Goal: Information Seeking & Learning: Learn about a topic

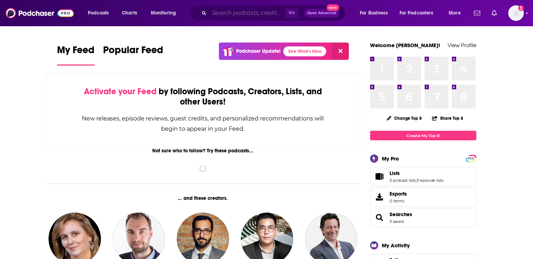
click at [252, 16] on input "Search podcasts, credits, & more..." at bounding box center [247, 12] width 76 height 11
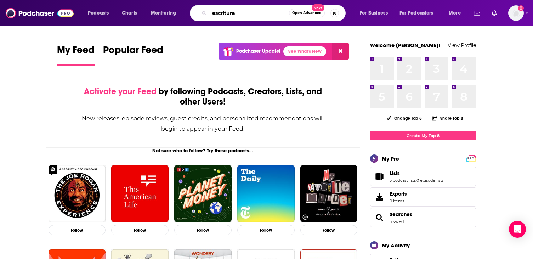
type input "escritura"
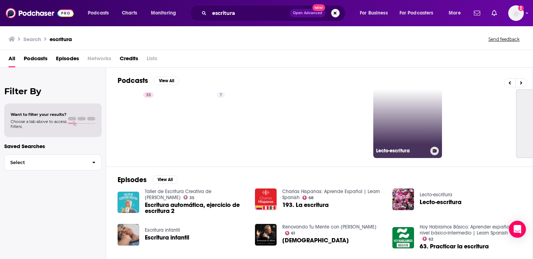
scroll to position [0, 35]
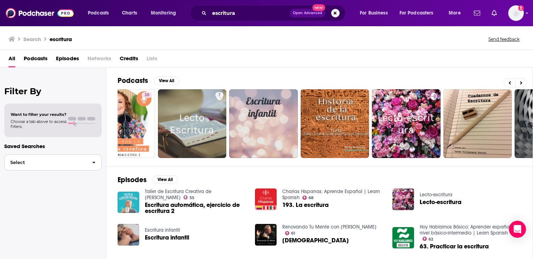
click at [39, 165] on button "Select" at bounding box center [52, 162] width 97 height 16
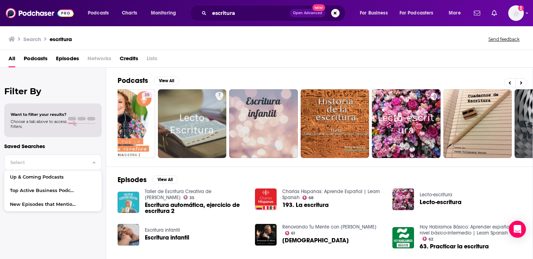
click at [55, 140] on div "Filter By Want to filter your results? Choose a tab above to access filters. Sa…" at bounding box center [53, 197] width 106 height 259
click at [84, 74] on div "Filter By Want to filter your results? Choose a tab above to access filters. Sa…" at bounding box center [53, 197] width 106 height 259
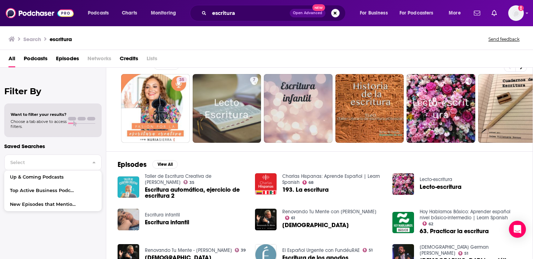
scroll to position [0, 0]
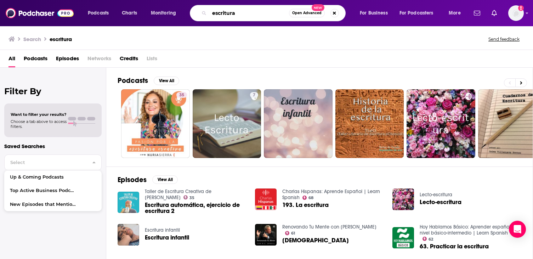
click at [257, 16] on input "escritura" at bounding box center [249, 12] width 80 height 11
type input "autores"
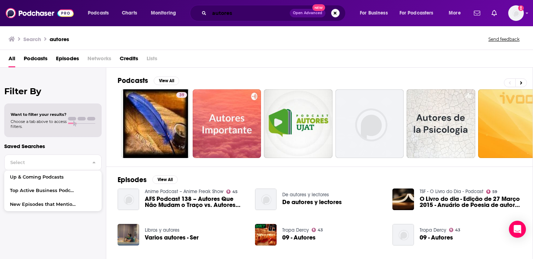
click at [247, 14] on input "autores" at bounding box center [249, 12] width 80 height 11
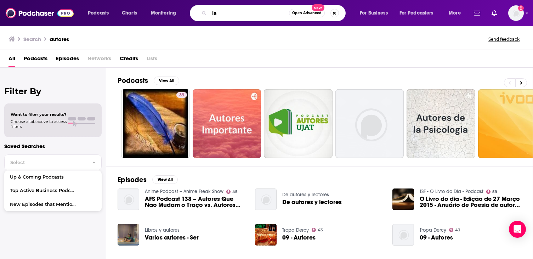
type input "l"
type input "espanol"
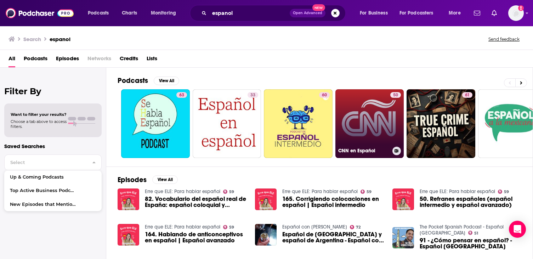
scroll to position [19, 0]
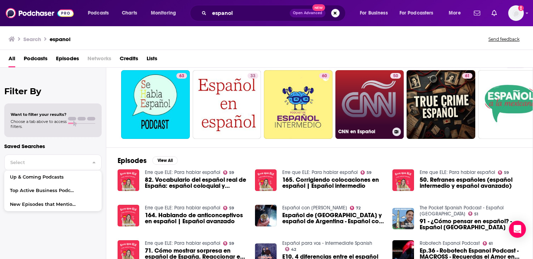
click at [372, 95] on link "50 CNN en Español" at bounding box center [370, 104] width 69 height 69
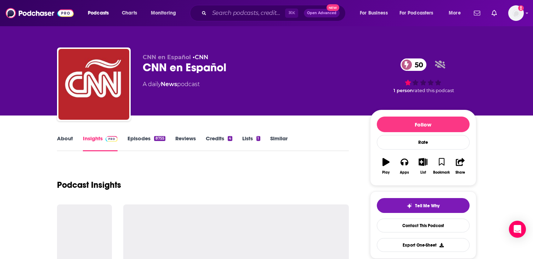
click at [139, 142] on link "Episodes 8755" at bounding box center [147, 143] width 38 height 16
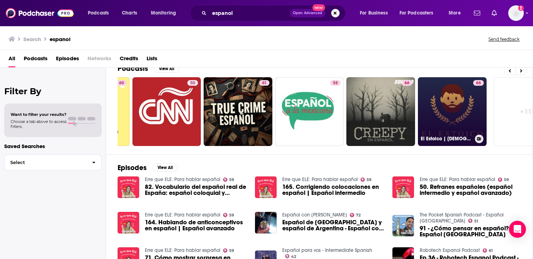
scroll to position [0, 235]
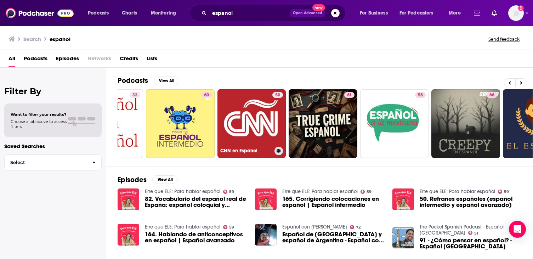
scroll to position [0, 235]
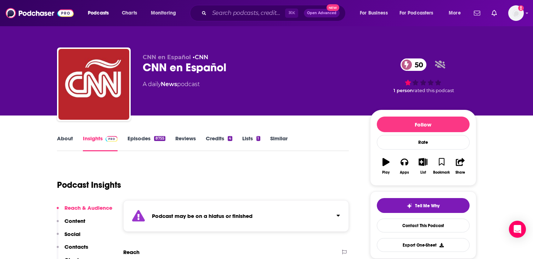
click at [282, 141] on link "Similar" at bounding box center [278, 143] width 17 height 16
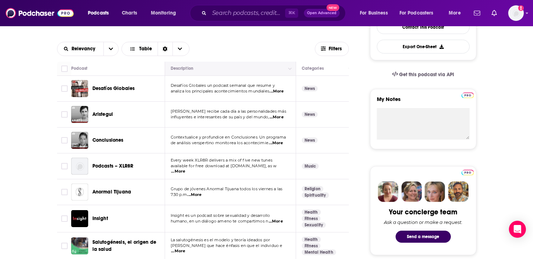
scroll to position [202, 0]
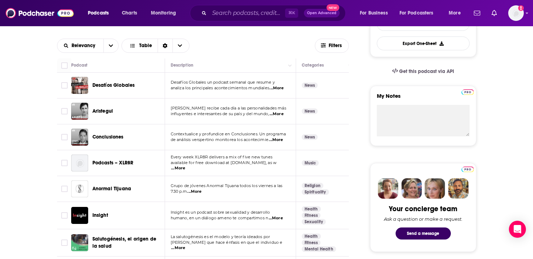
click at [277, 116] on span "...More" at bounding box center [277, 114] width 14 height 6
click at [271, 45] on div "Relevancy Table" at bounding box center [186, 46] width 258 height 14
click at [117, 47] on button "open menu" at bounding box center [110, 45] width 15 height 13
click at [208, 46] on div "Relevancy By Rating Relevancy New Power Score Table" at bounding box center [186, 46] width 258 height 14
click at [188, 46] on button "Table" at bounding box center [156, 46] width 68 height 14
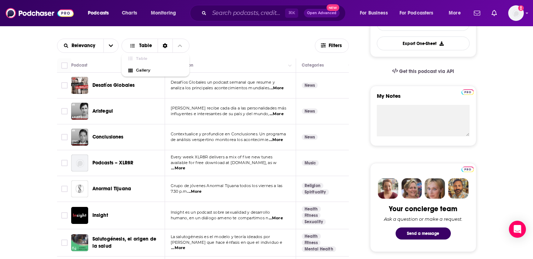
drag, startPoint x: 191, startPoint y: 46, endPoint x: 224, endPoint y: 43, distance: 32.4
click at [191, 46] on div "Relevancy Table Table Gallery" at bounding box center [186, 46] width 258 height 14
click at [330, 40] on button "Filters" at bounding box center [332, 46] width 34 height 14
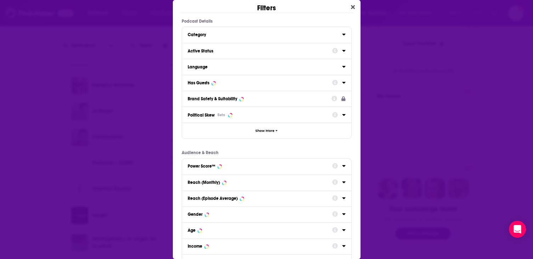
click at [344, 82] on icon "Dialog" at bounding box center [343, 83] width 3 height 2
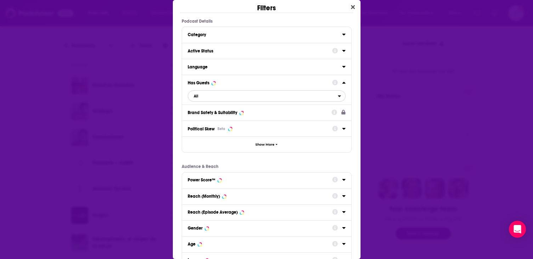
click at [235, 100] on span "All" at bounding box center [263, 95] width 150 height 9
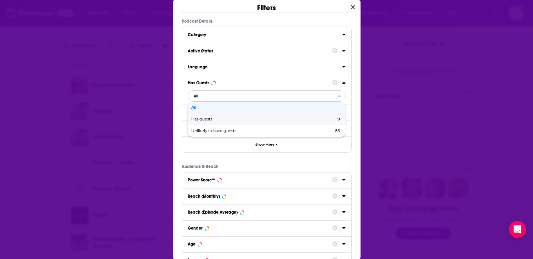
click at [225, 119] on span "Has guests" at bounding box center [232, 119] width 83 height 4
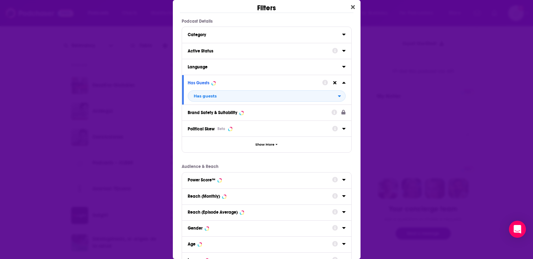
click at [347, 50] on div "Active Status" at bounding box center [266, 51] width 169 height 16
click at [344, 50] on icon "Dialog" at bounding box center [344, 51] width 4 height 6
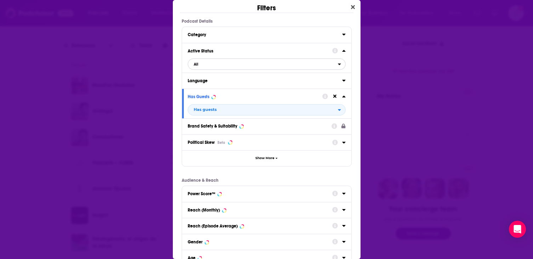
click at [227, 61] on span "All" at bounding box center [263, 64] width 150 height 9
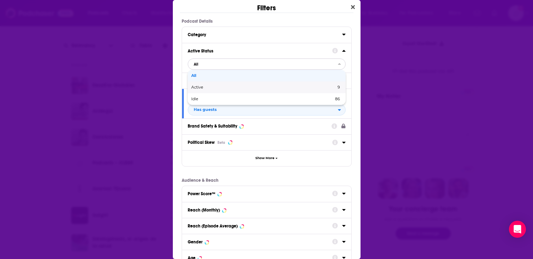
click at [217, 85] on div "Active 9" at bounding box center [267, 87] width 158 height 12
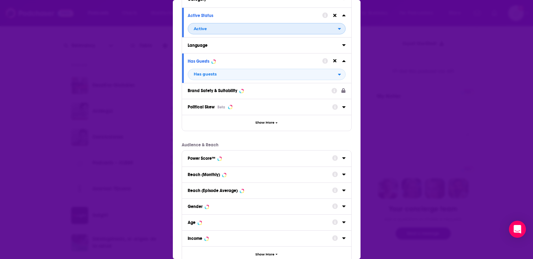
scroll to position [81, 0]
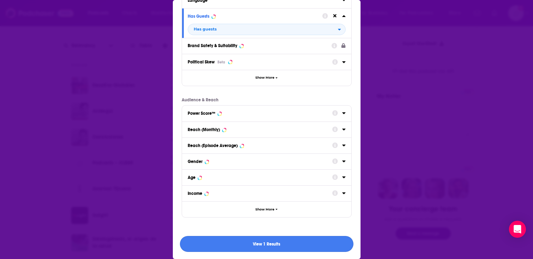
click at [255, 244] on button "View 1 Results" at bounding box center [267, 244] width 174 height 16
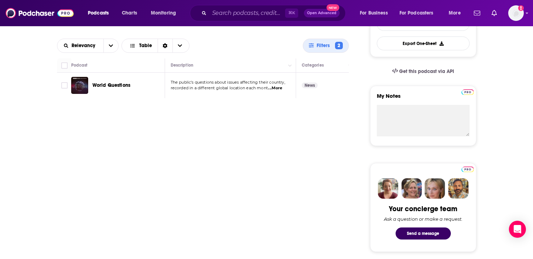
click at [277, 89] on span "...More" at bounding box center [275, 88] width 14 height 6
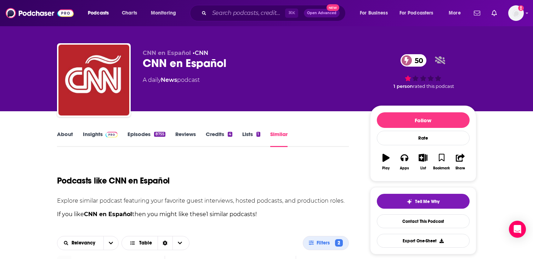
scroll to position [0, 0]
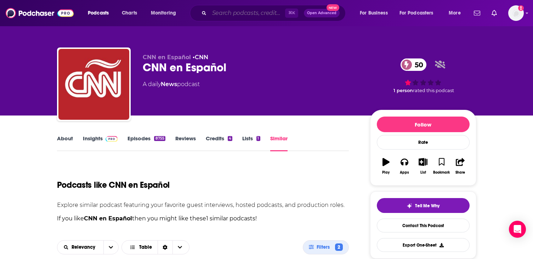
click at [246, 15] on input "Search podcasts, credits, & more..." at bounding box center [247, 12] width 76 height 11
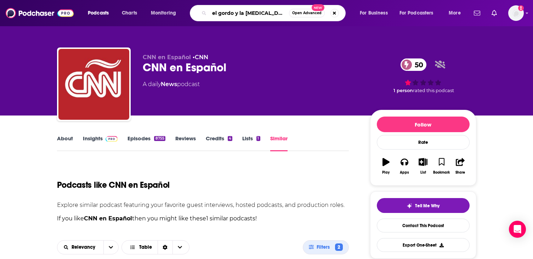
type input "el gordo y la flaca"
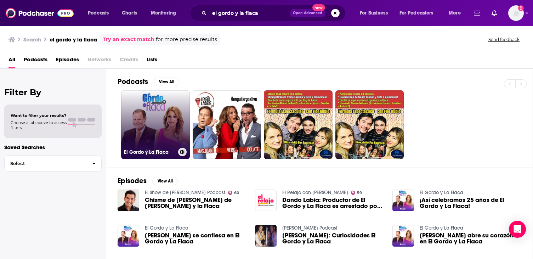
click at [163, 114] on link "El Gordo y La Flaca" at bounding box center [155, 124] width 69 height 69
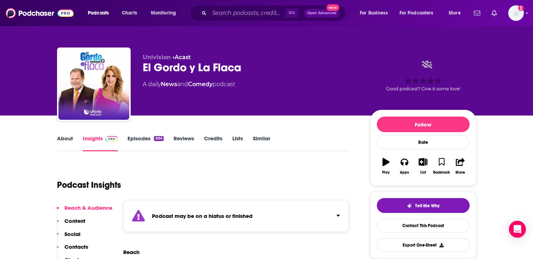
click at [261, 134] on div "About Insights Episodes 886 Reviews Credits Lists Similar" at bounding box center [203, 142] width 292 height 17
click at [260, 141] on link "Similar" at bounding box center [261, 143] width 17 height 16
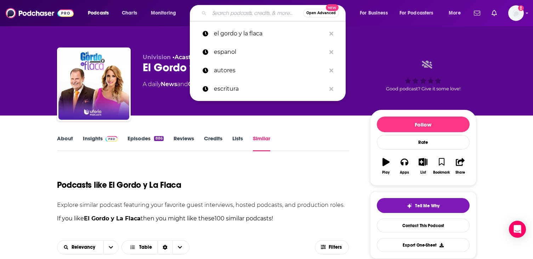
click at [257, 10] on input "Search podcasts, credits, & more..." at bounding box center [256, 12] width 94 height 11
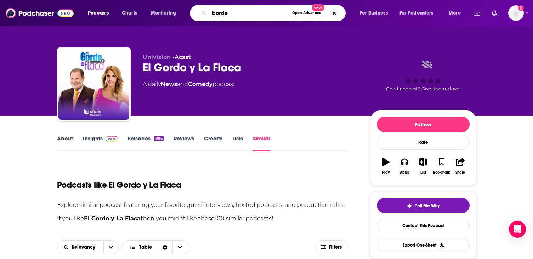
type input "border"
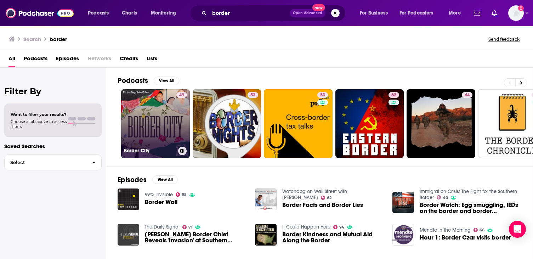
click at [161, 114] on link "49 Border City" at bounding box center [155, 123] width 69 height 69
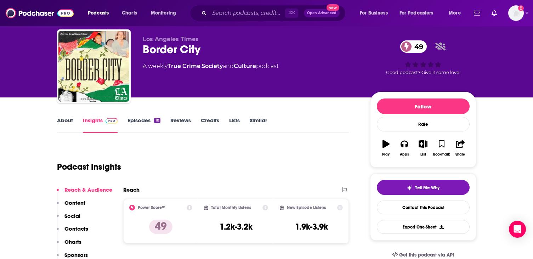
scroll to position [20, 0]
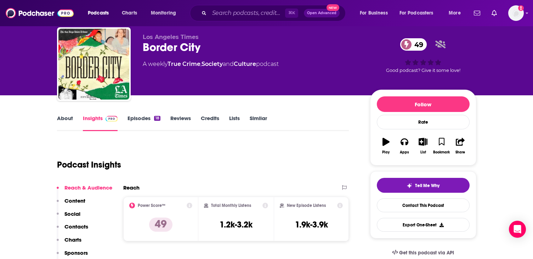
click at [149, 123] on link "Episodes 18" at bounding box center [144, 123] width 33 height 16
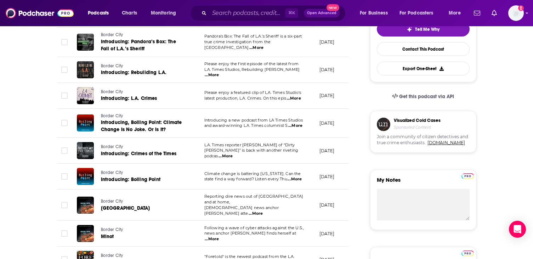
scroll to position [179, 0]
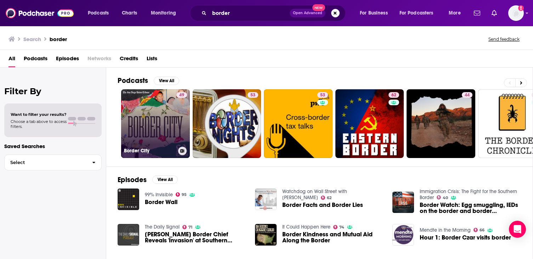
click at [164, 118] on link "49 Border City" at bounding box center [155, 123] width 69 height 69
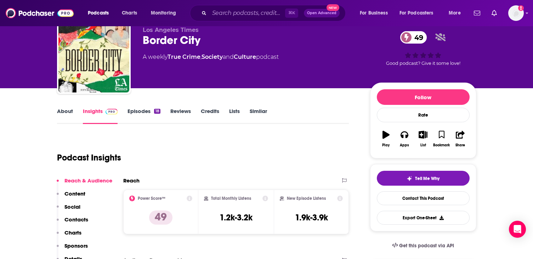
scroll to position [7, 0]
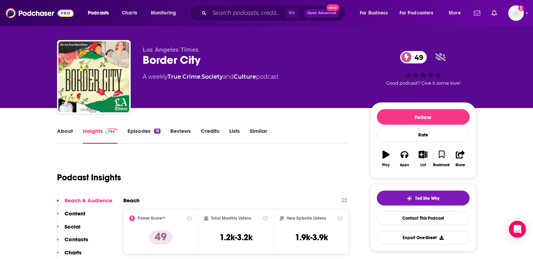
click at [139, 131] on link "Episodes 18" at bounding box center [144, 136] width 33 height 16
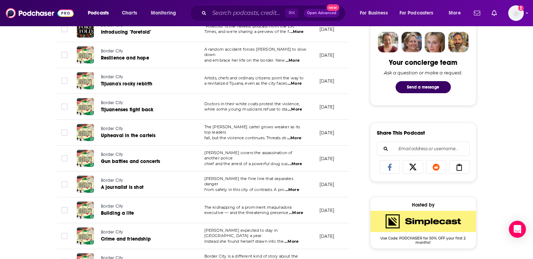
scroll to position [416, 0]
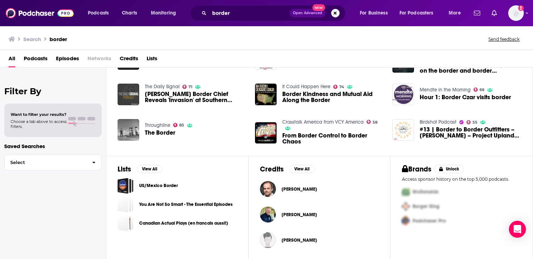
scroll to position [141, 0]
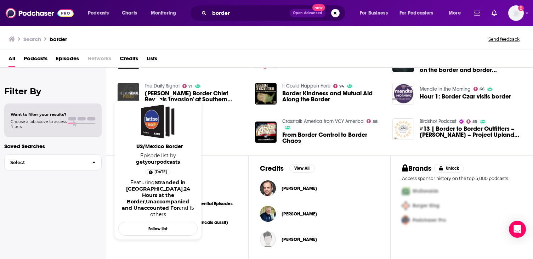
click at [159, 186] on link "24 Hours at the Border" at bounding box center [158, 195] width 63 height 19
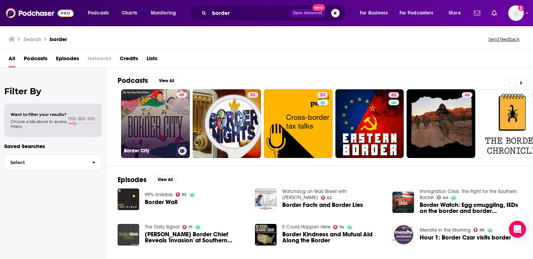
scroll to position [141, 0]
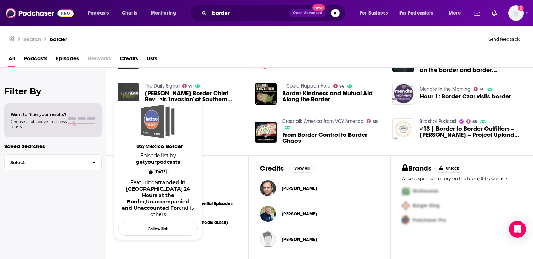
click at [158, 127] on div "US/Mexico Border" at bounding box center [152, 122] width 23 height 34
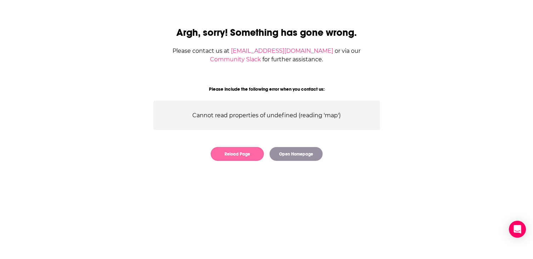
click at [245, 156] on button "Reload Page" at bounding box center [237, 154] width 53 height 14
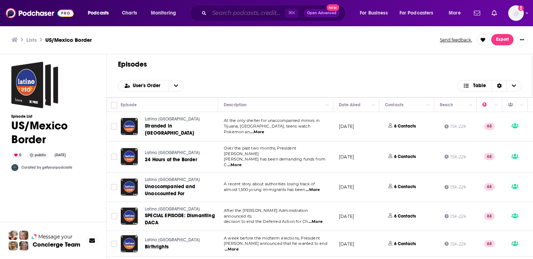
click at [238, 12] on input "Search podcasts, credits, & more..." at bounding box center [247, 12] width 76 height 11
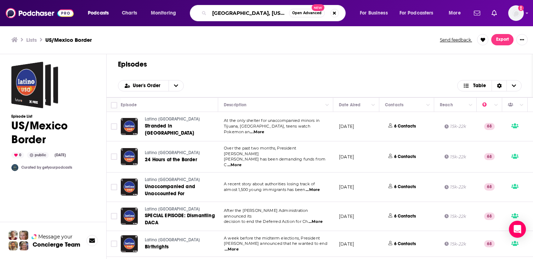
type input "[GEOGRAPHIC_DATA], [US_STATE]"
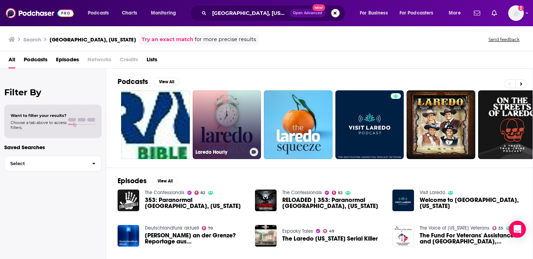
click at [234, 112] on link "Laredo Hourly" at bounding box center [227, 124] width 69 height 69
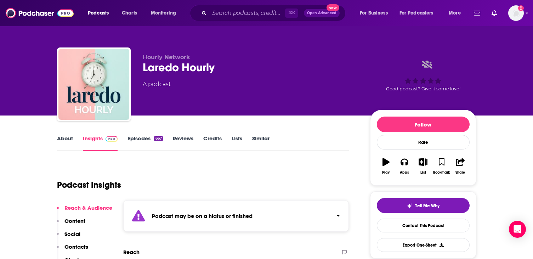
click at [129, 142] on link "Episodes 667" at bounding box center [145, 143] width 35 height 16
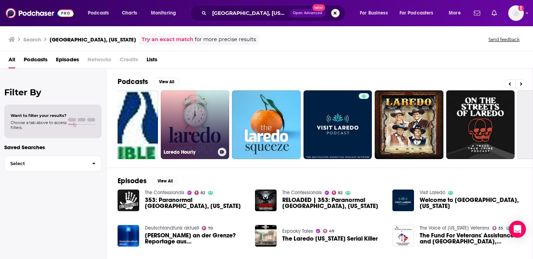
scroll to position [0, 34]
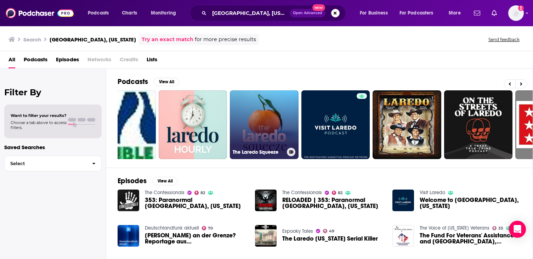
click at [266, 112] on link "The Laredo Squeeze" at bounding box center [264, 124] width 69 height 69
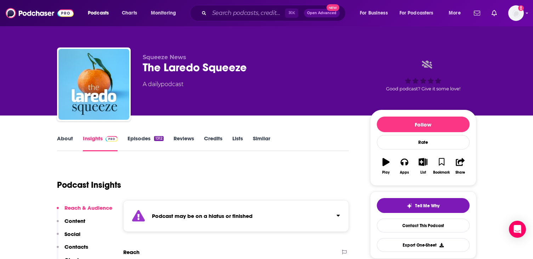
click at [140, 143] on link "Episodes 1312" at bounding box center [146, 143] width 36 height 16
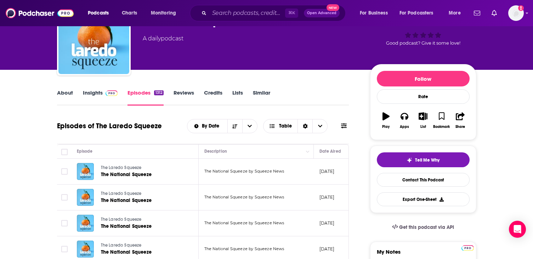
scroll to position [69, 0]
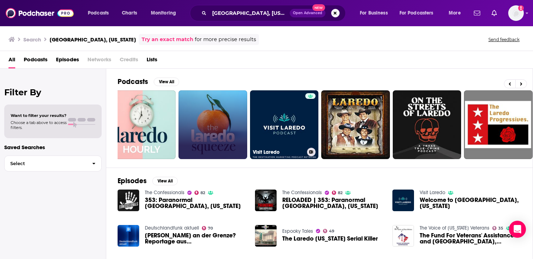
scroll to position [0, 87]
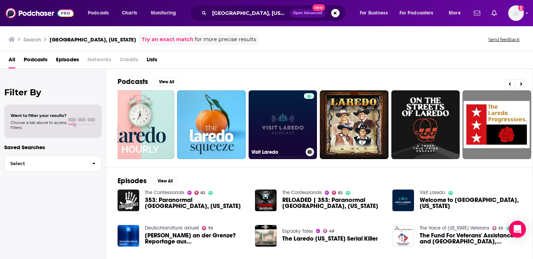
click at [280, 126] on link "Visit Laredo" at bounding box center [283, 124] width 69 height 69
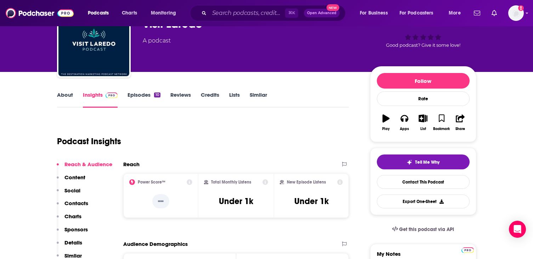
scroll to position [34, 0]
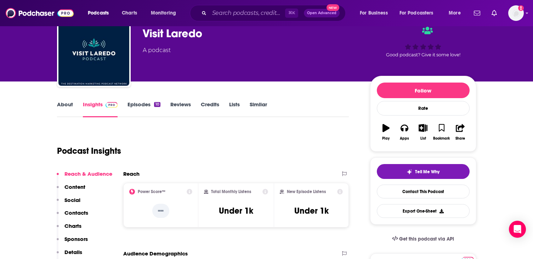
click at [140, 100] on div "About Insights Episodes 10 Reviews Credits Lists Similar" at bounding box center [203, 108] width 292 height 17
click at [140, 105] on link "Episodes 10" at bounding box center [144, 109] width 33 height 16
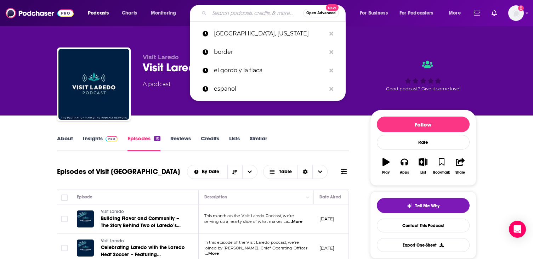
click at [241, 14] on input "Search podcasts, credits, & more..." at bounding box center [256, 12] width 94 height 11
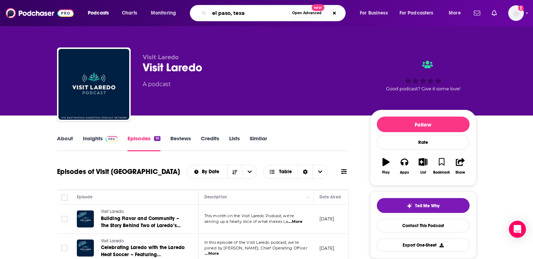
type input "[GEOGRAPHIC_DATA], [US_STATE]"
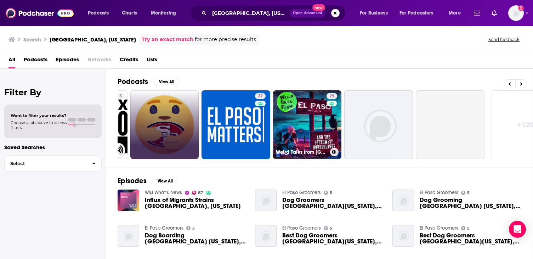
scroll to position [0, 235]
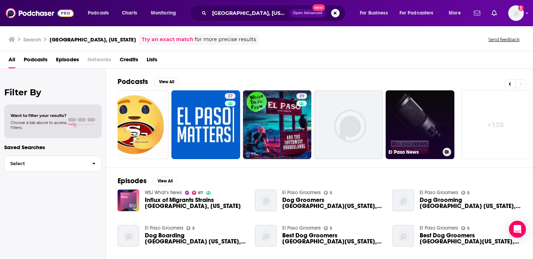
click at [427, 122] on link "El Paso News" at bounding box center [420, 124] width 69 height 69
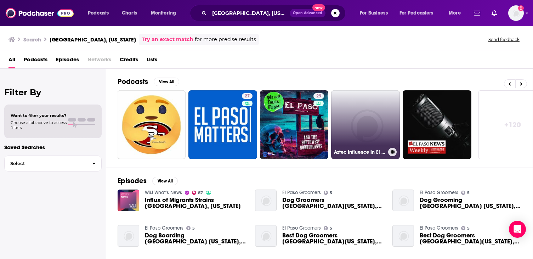
scroll to position [0, 235]
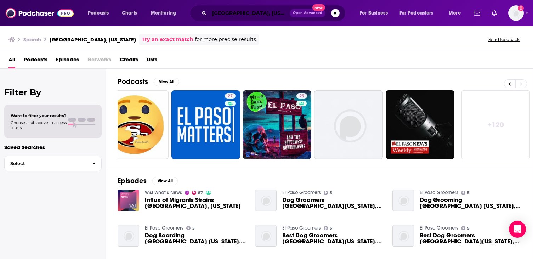
click at [262, 16] on input "[GEOGRAPHIC_DATA], [US_STATE]" at bounding box center [249, 12] width 80 height 11
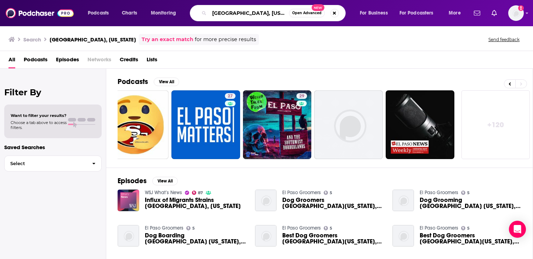
click at [262, 16] on input "[GEOGRAPHIC_DATA], [US_STATE]" at bounding box center [249, 12] width 80 height 11
type input "[GEOGRAPHIC_DATA]"
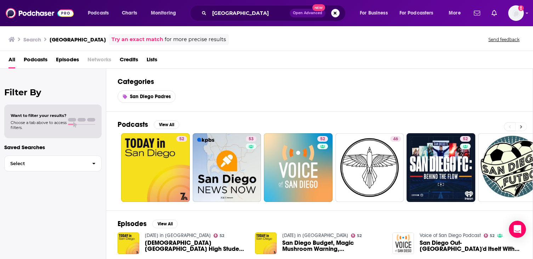
click at [525, 128] on button at bounding box center [522, 126] width 12 height 9
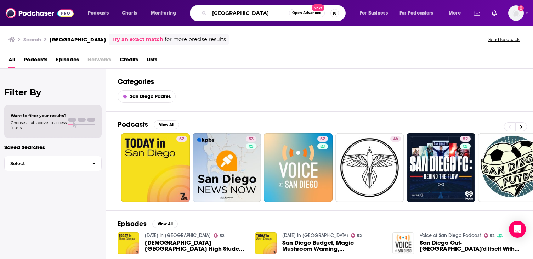
click at [229, 12] on input "[GEOGRAPHIC_DATA]" at bounding box center [249, 12] width 80 height 11
type input "memoir"
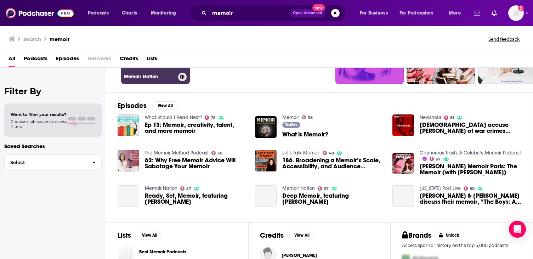
scroll to position [141, 0]
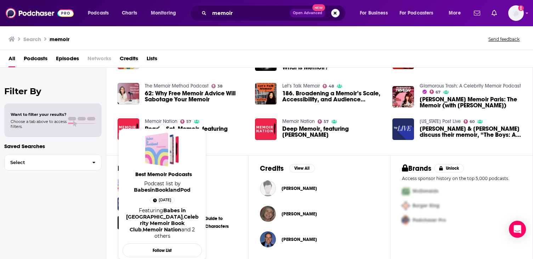
click at [181, 186] on span "Podcast list by BabesinBooklandPod" at bounding box center [162, 186] width 79 height 13
click at [160, 164] on div "Best Memoir Podcasts" at bounding box center [156, 150] width 23 height 34
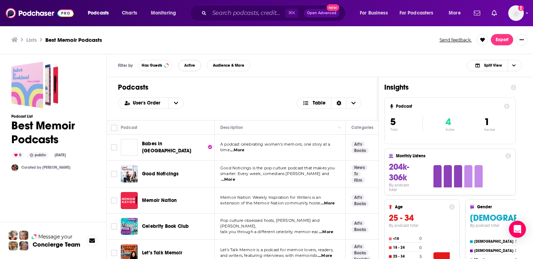
click at [195, 69] on button "Active" at bounding box center [189, 65] width 23 height 11
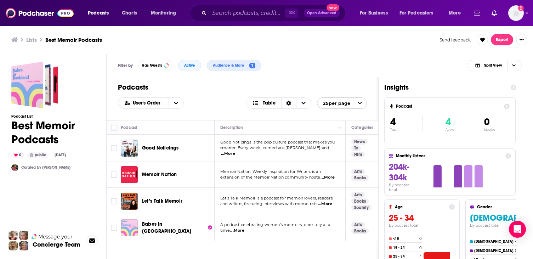
click at [235, 151] on span "...More" at bounding box center [228, 154] width 14 height 6
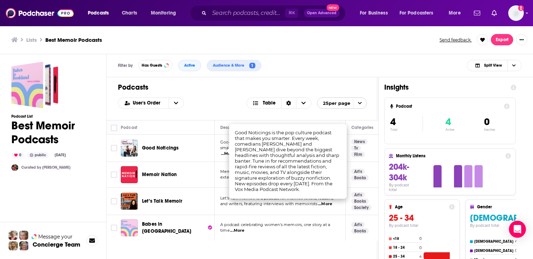
click at [245, 100] on div "User's Order Table 25 per page" at bounding box center [242, 102] width 249 height 11
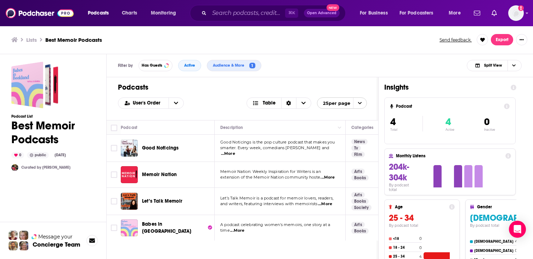
click at [174, 146] on span "Good Noticings" at bounding box center [160, 148] width 36 height 6
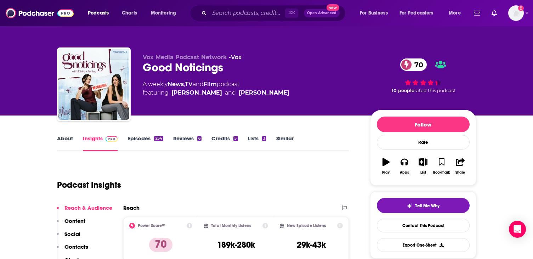
click at [136, 143] on link "Episodes 254" at bounding box center [145, 143] width 35 height 16
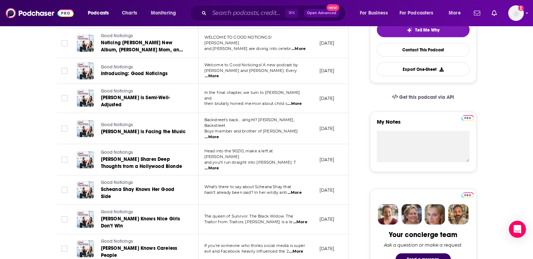
scroll to position [184, 0]
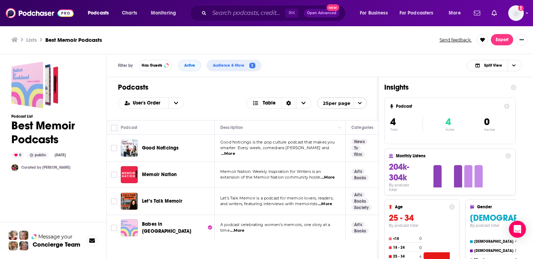
click at [156, 175] on span "Memoir Nation" at bounding box center [159, 175] width 35 height 6
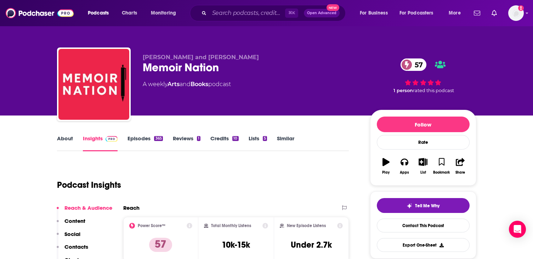
click at [141, 139] on link "Episodes 365" at bounding box center [145, 143] width 35 height 16
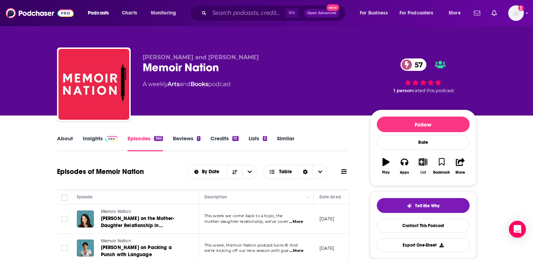
click at [424, 167] on button "List" at bounding box center [423, 166] width 18 height 26
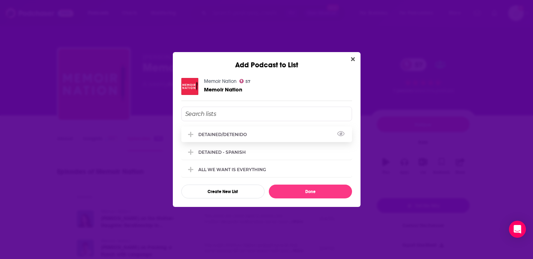
click at [245, 137] on div "DETAINED/DETENIDO" at bounding box center [224, 134] width 53 height 5
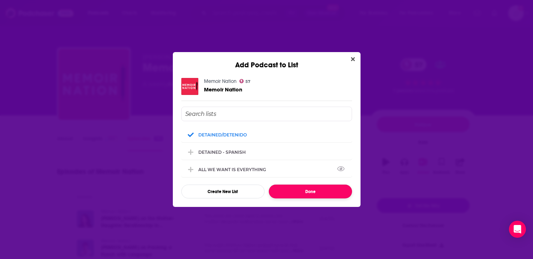
click at [294, 190] on button "Done" at bounding box center [310, 192] width 83 height 14
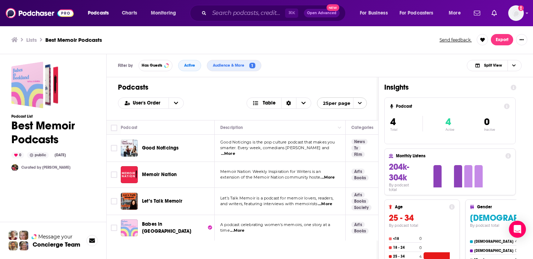
click at [166, 202] on div "Podcasts Charts Monitoring ⌘ K Open Advanced New For Business For Podcasters Mo…" at bounding box center [266, 129] width 533 height 259
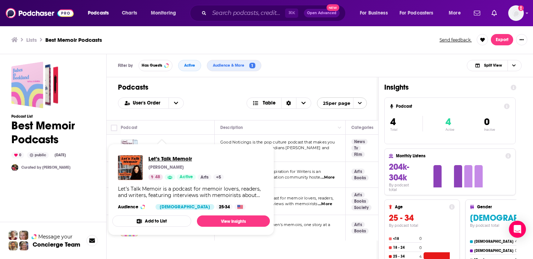
click at [167, 161] on span "Let’s Talk Memoir" at bounding box center [185, 158] width 75 height 7
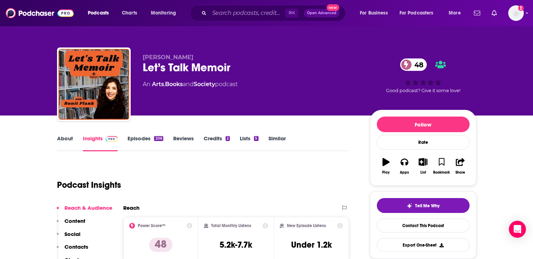
click at [150, 143] on link "Episodes 206" at bounding box center [145, 143] width 35 height 16
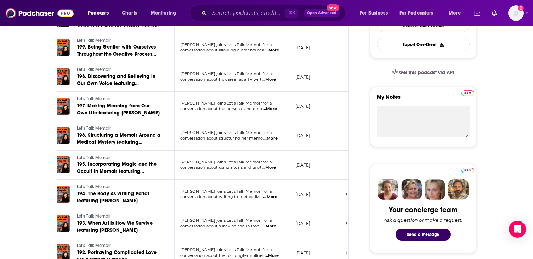
scroll to position [201, 0]
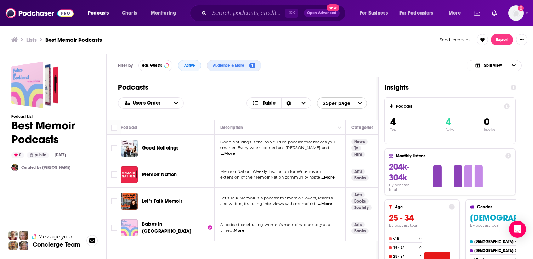
click at [170, 227] on span "Babes in [GEOGRAPHIC_DATA]" at bounding box center [166, 227] width 49 height 13
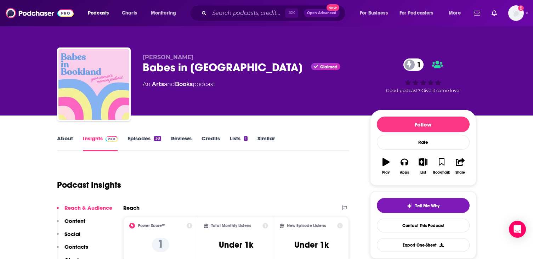
click at [142, 141] on link "Episodes 38" at bounding box center [144, 143] width 33 height 16
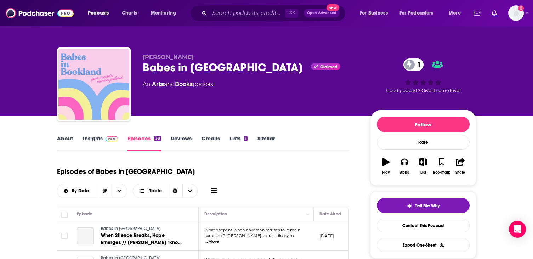
scroll to position [7, 0]
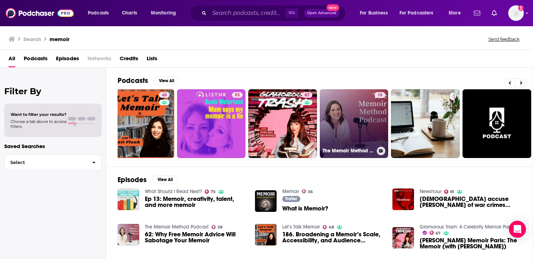
scroll to position [0, 218]
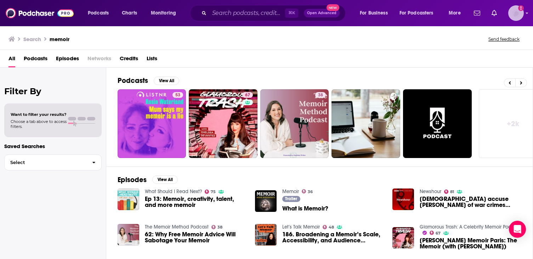
click at [513, 14] on img "Logged in as adrian.villarreal" at bounding box center [516, 13] width 16 height 16
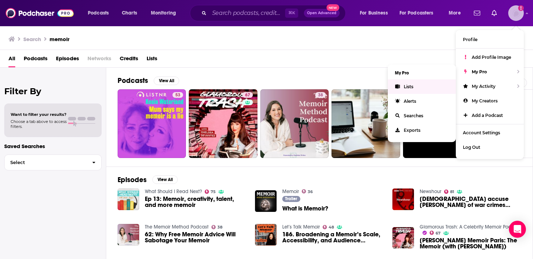
click at [429, 85] on link "Lists" at bounding box center [422, 86] width 68 height 15
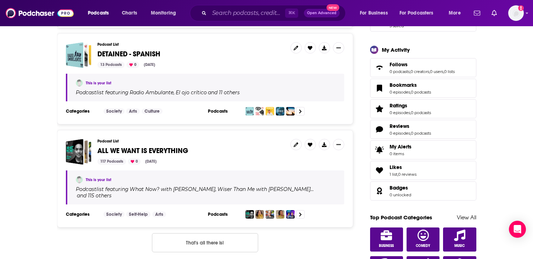
scroll to position [199, 0]
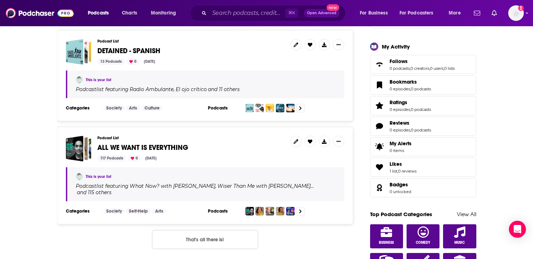
click at [131, 147] on span "ALL WE WANT IS EVERYTHING" at bounding box center [142, 147] width 91 height 9
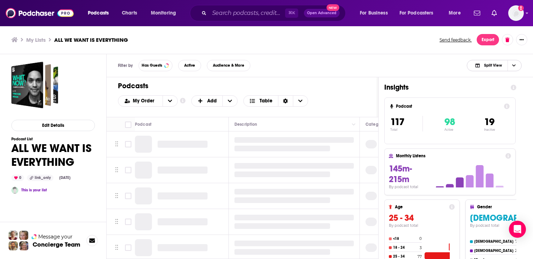
click at [515, 68] on span "Choose View" at bounding box center [514, 65] width 12 height 11
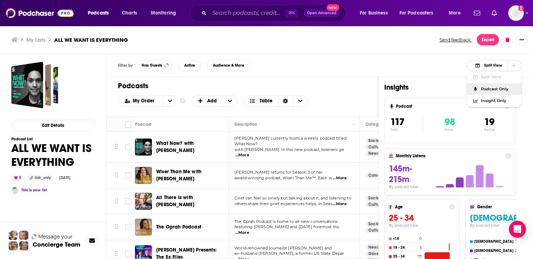
click at [496, 88] on span "Podcast Only" at bounding box center [498, 89] width 35 height 4
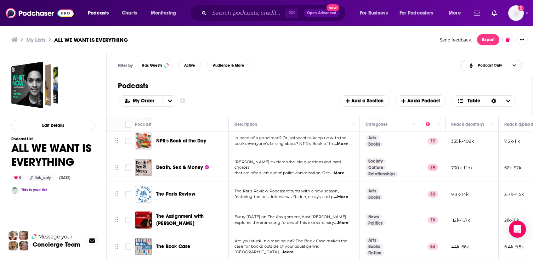
scroll to position [1132, 0]
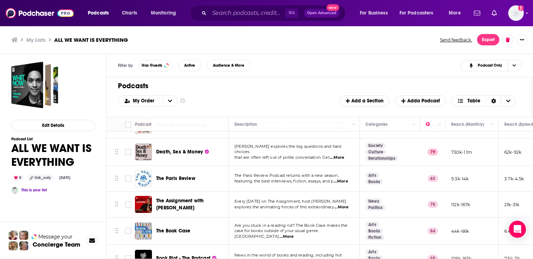
click at [339, 179] on span "...More" at bounding box center [341, 182] width 14 height 6
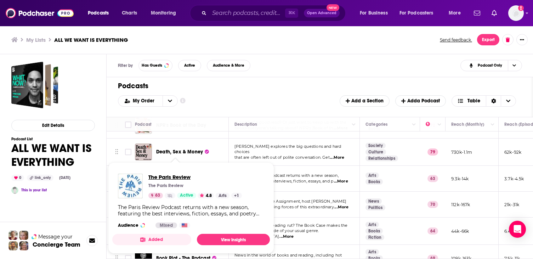
click at [180, 175] on span "The Paris Review" at bounding box center [195, 177] width 94 height 7
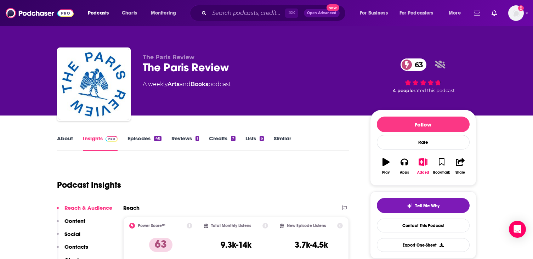
click at [144, 146] on link "Episodes 48" at bounding box center [145, 143] width 34 height 16
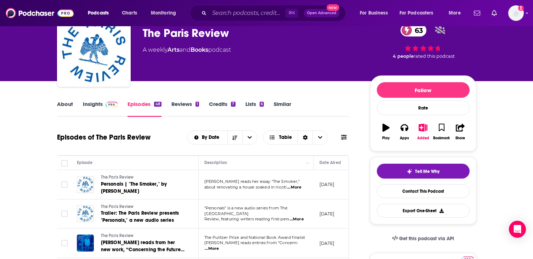
scroll to position [38, 0]
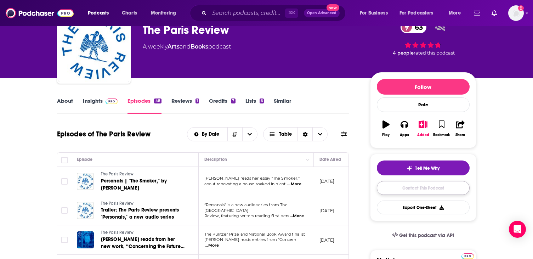
click at [427, 185] on link "Contact This Podcast" at bounding box center [423, 188] width 93 height 14
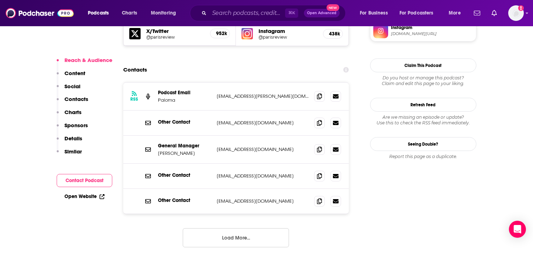
scroll to position [643, 0]
